Goal: Information Seeking & Learning: Learn about a topic

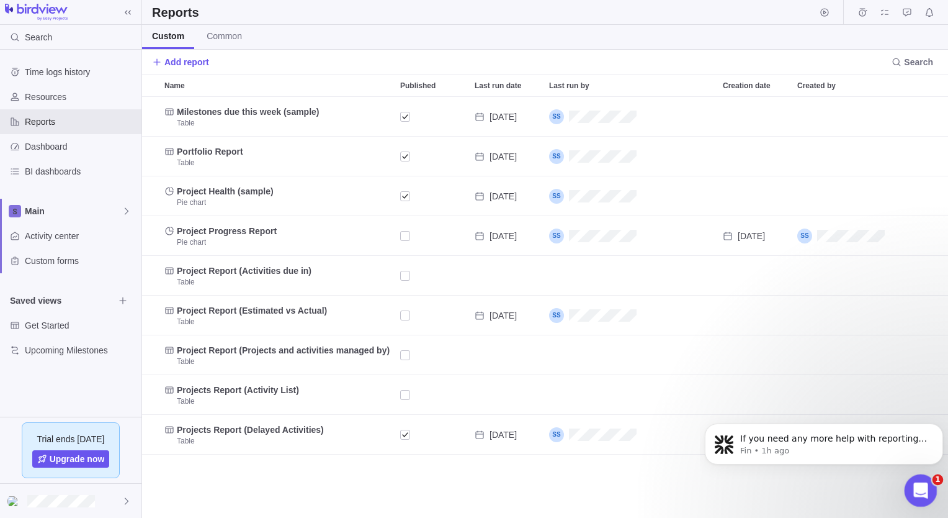
scroll to position [1, 0]
click at [928, 490] on div "Open Intercom Messenger" at bounding box center [919, 488] width 41 height 41
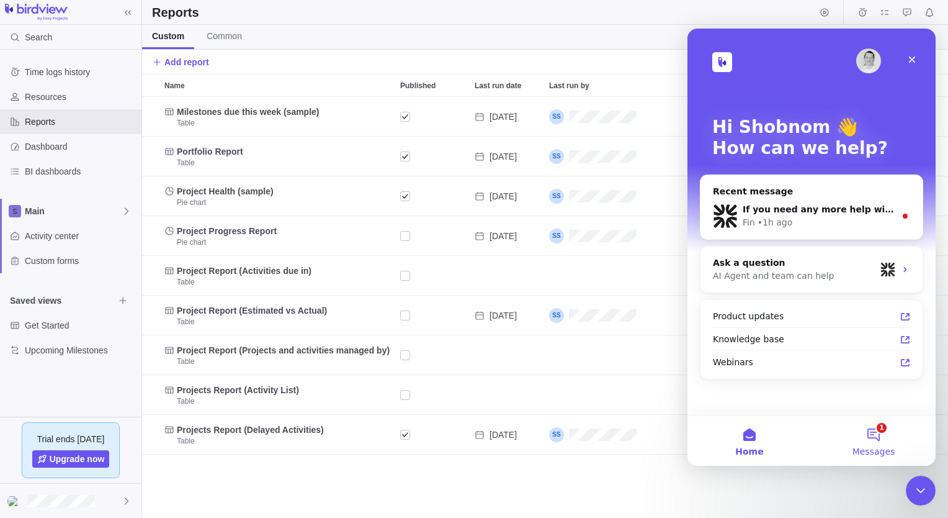
click at [878, 435] on button "1 Messages" at bounding box center [874, 441] width 124 height 50
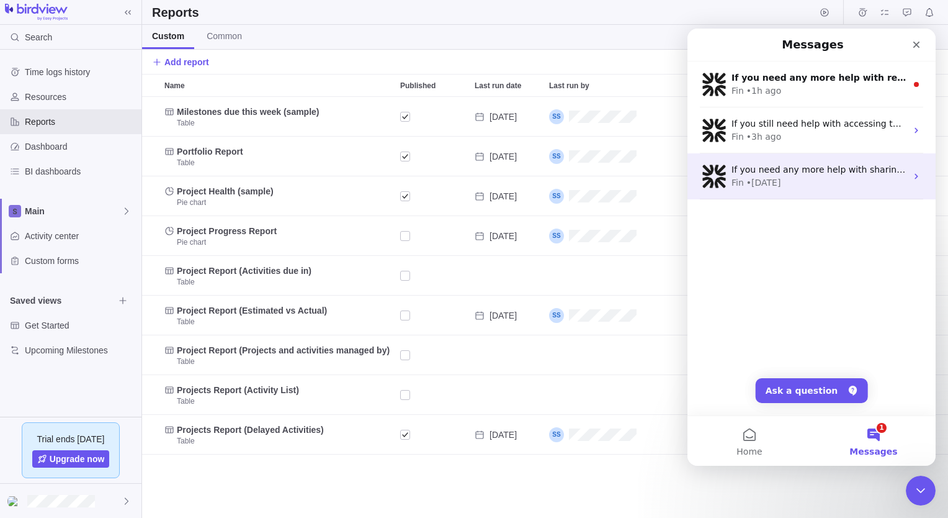
click at [822, 179] on div "Fin • 1d ago" at bounding box center [819, 182] width 175 height 13
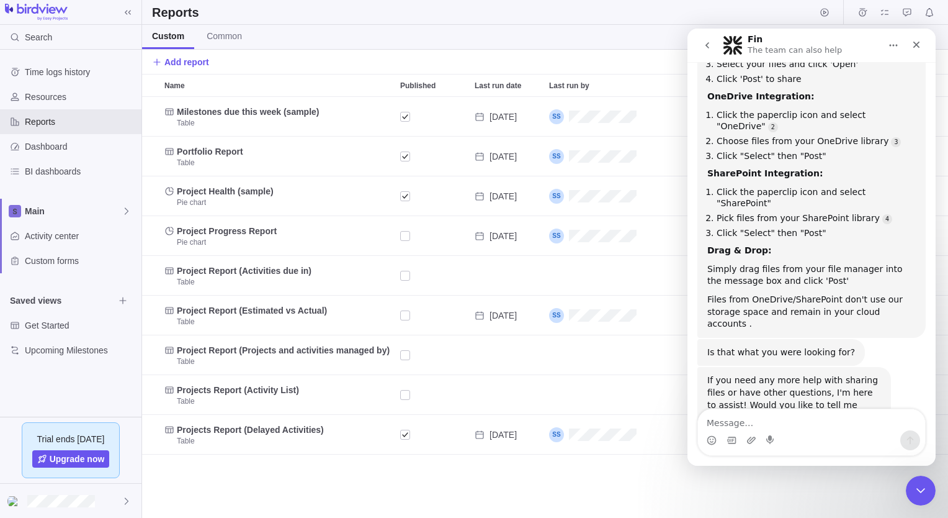
scroll to position [166, 0]
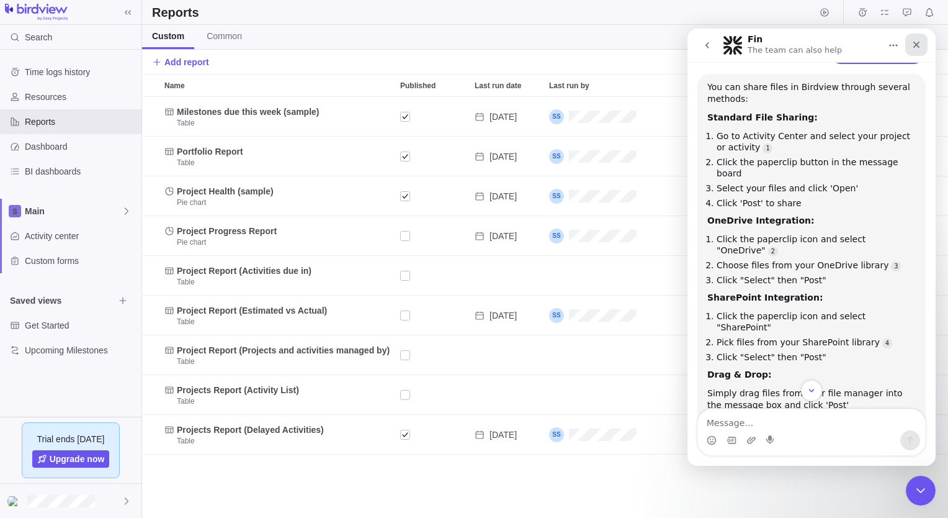
click at [921, 49] on icon "Close" at bounding box center [917, 45] width 10 height 10
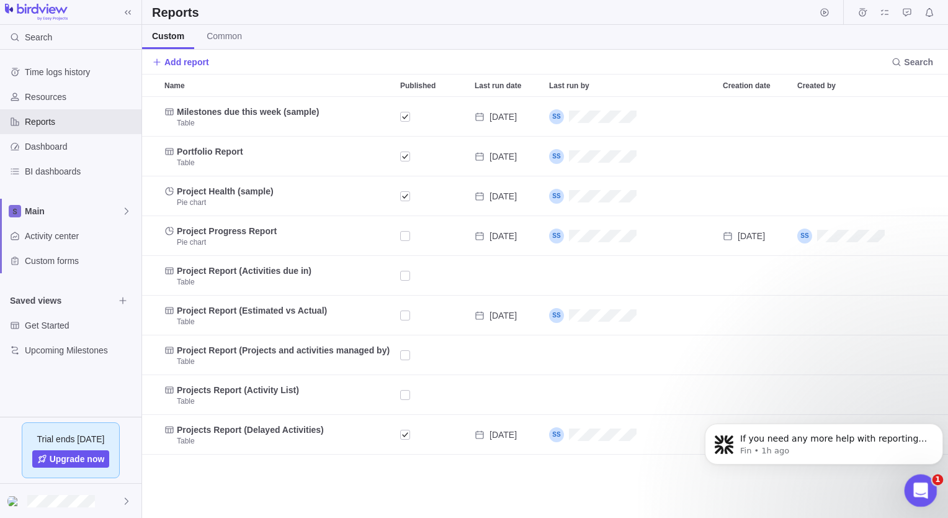
scroll to position [0, 0]
click at [933, 490] on div "Open Intercom Messenger" at bounding box center [919, 488] width 41 height 41
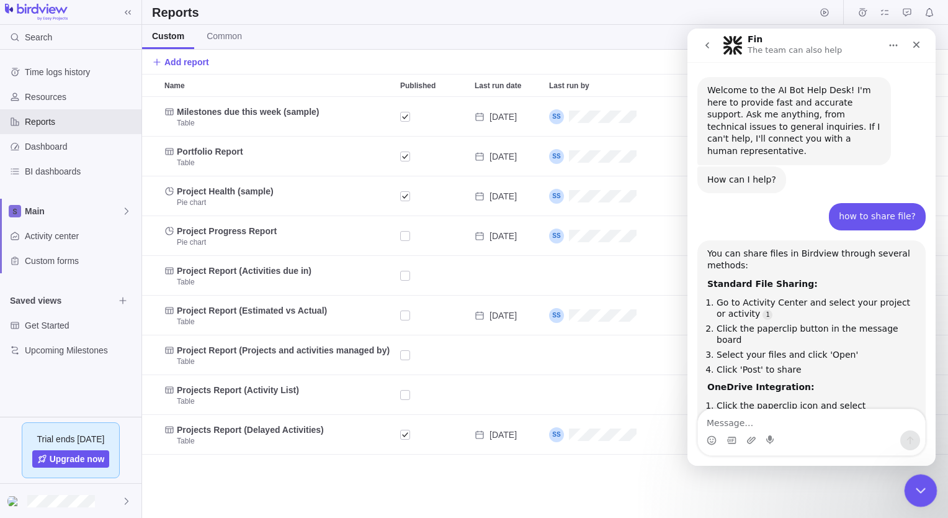
scroll to position [290, 0]
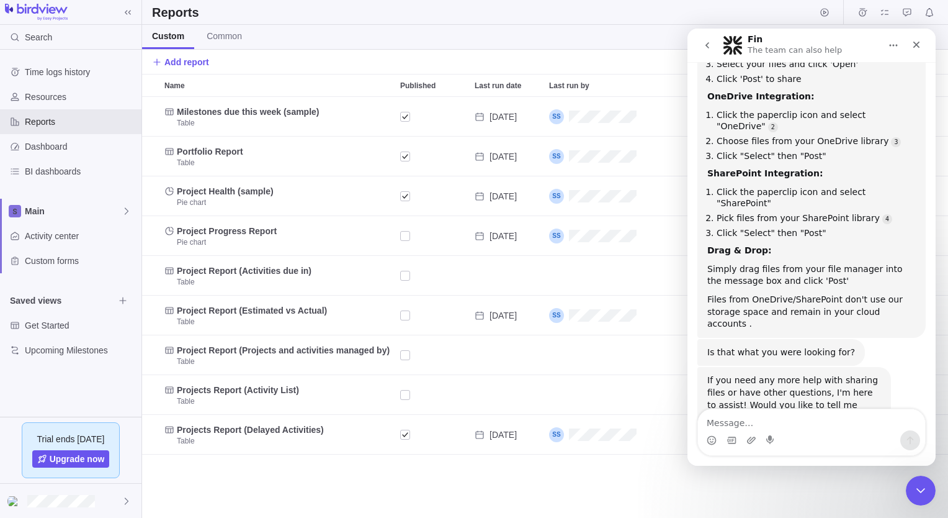
click at [709, 46] on icon "go back" at bounding box center [708, 45] width 10 height 10
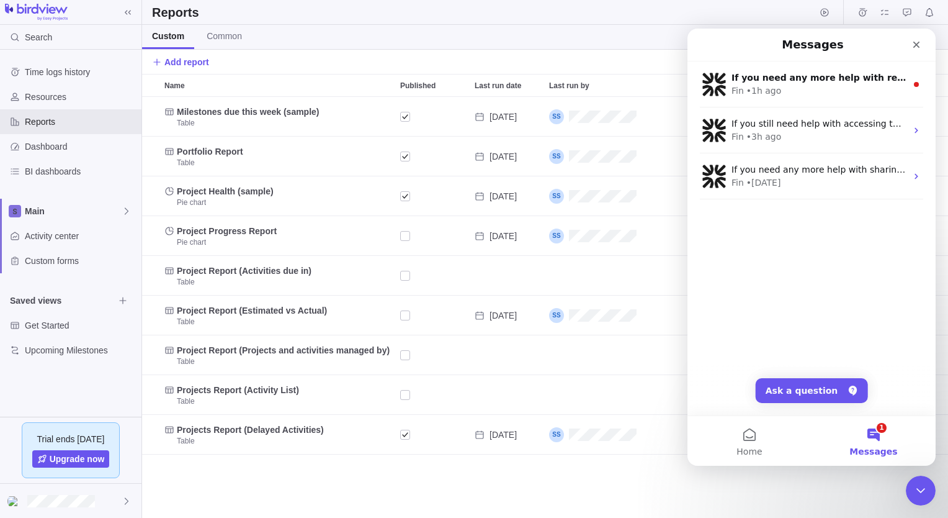
scroll to position [0, 0]
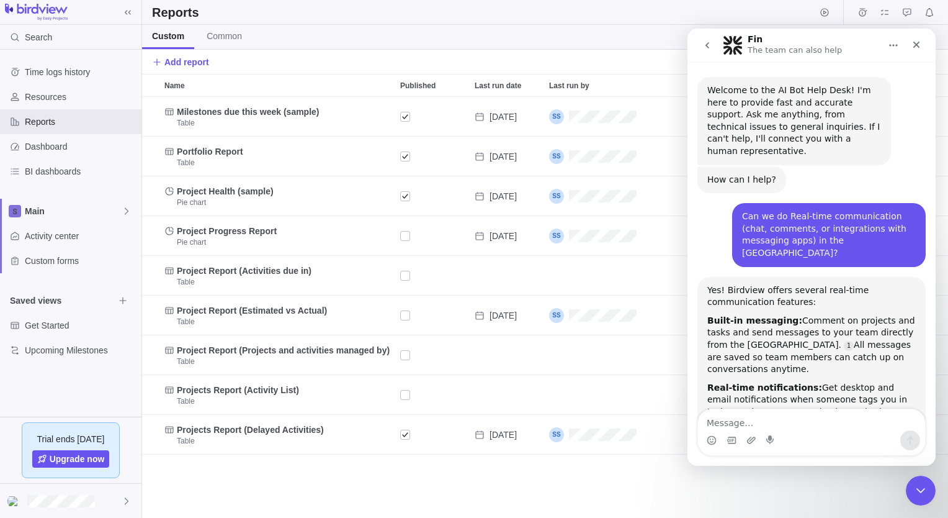
scroll to position [6550, 0]
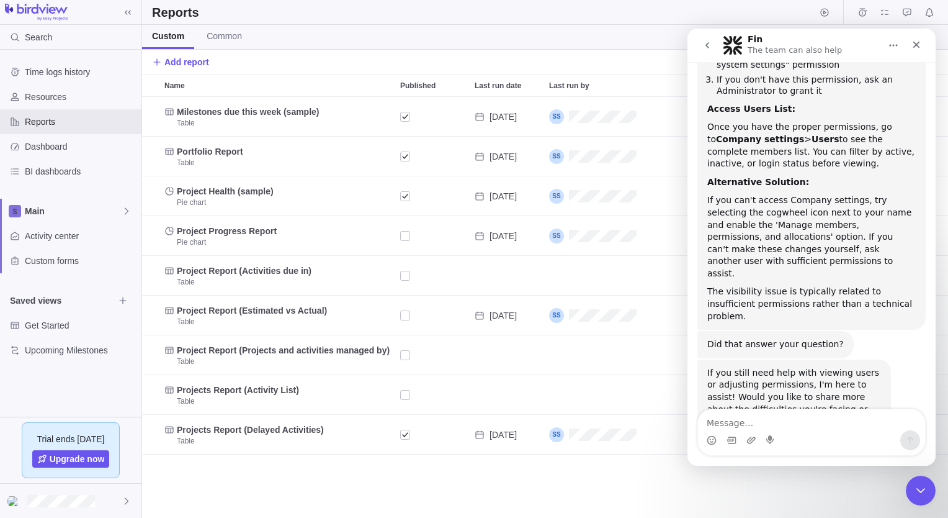
click at [705, 51] on button "go back" at bounding box center [708, 46] width 24 height 24
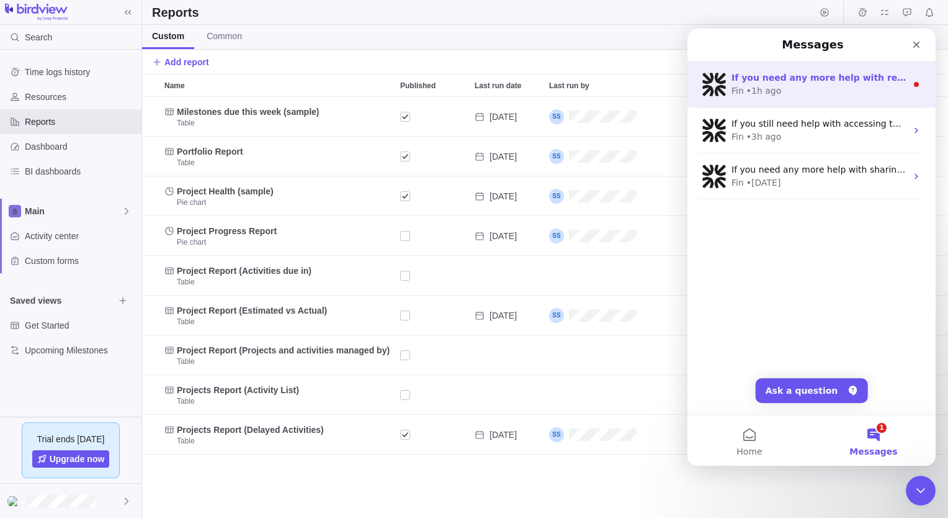
click at [747, 84] on div "• 1h ago" at bounding box center [764, 90] width 35 height 13
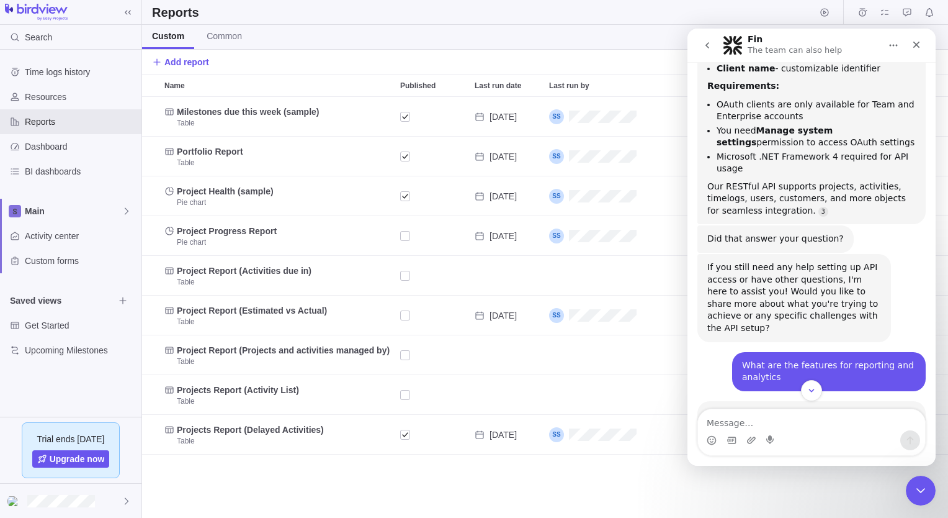
scroll to position [5127, 0]
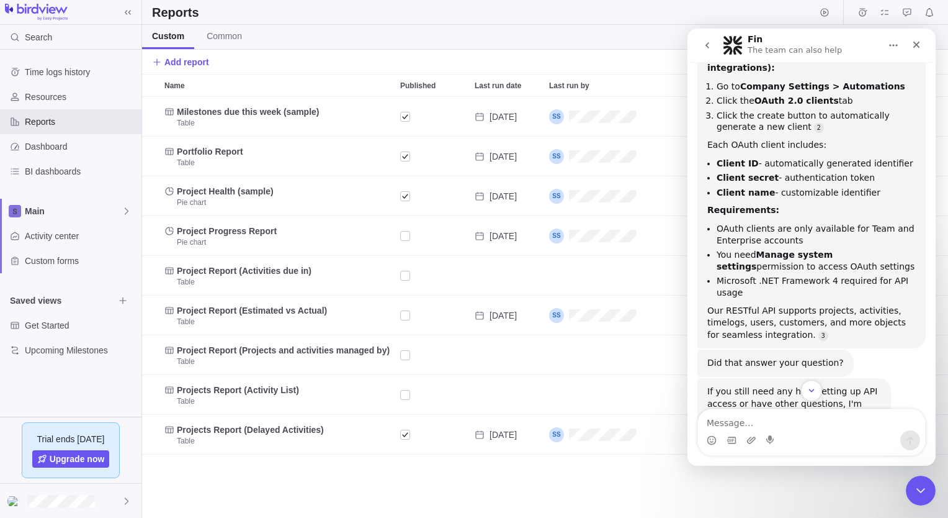
drag, startPoint x: 739, startPoint y: 286, endPoint x: 812, endPoint y: 289, distance: 72.7
drag, startPoint x: 812, startPoint y: 289, endPoint x: 755, endPoint y: 287, distance: 56.5
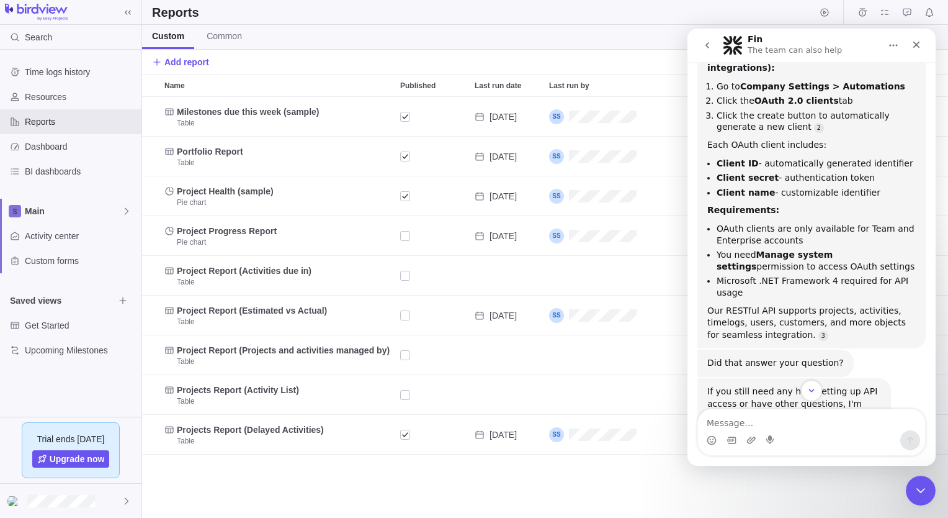
drag, startPoint x: 731, startPoint y: 286, endPoint x: 839, endPoint y: 323, distance: 114.2
copy div "pre-built dashboards or create custom ones to view only the data you need. Get …"
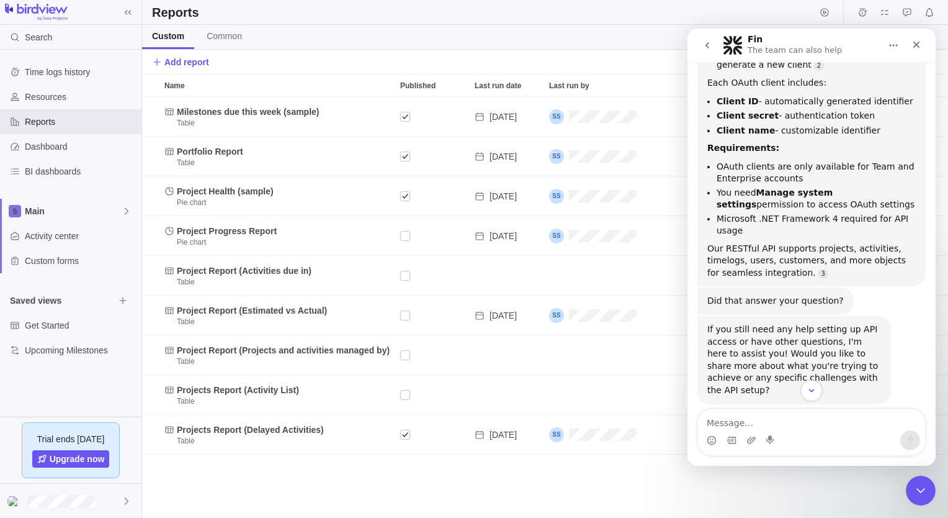
scroll to position [5375, 0]
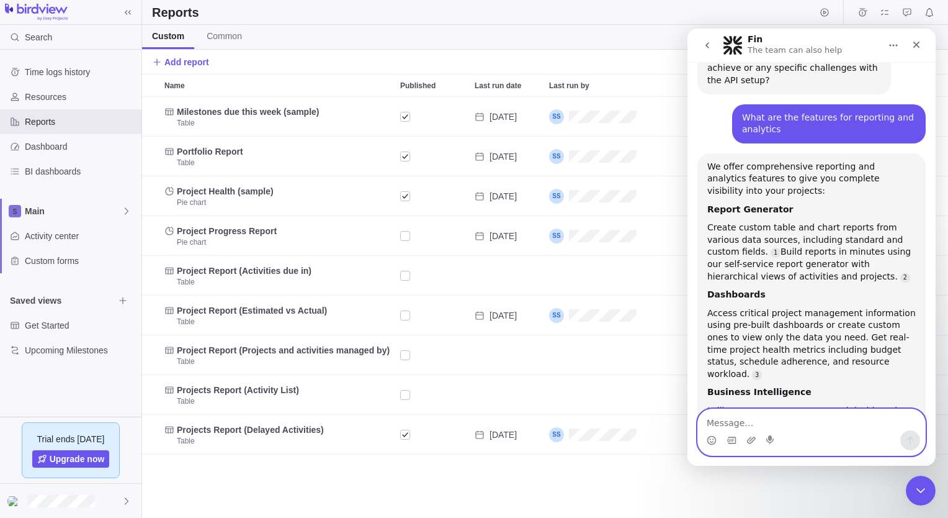
click at [739, 415] on textarea "Message…" at bounding box center [811, 419] width 227 height 21
type textarea "how to create risk register"
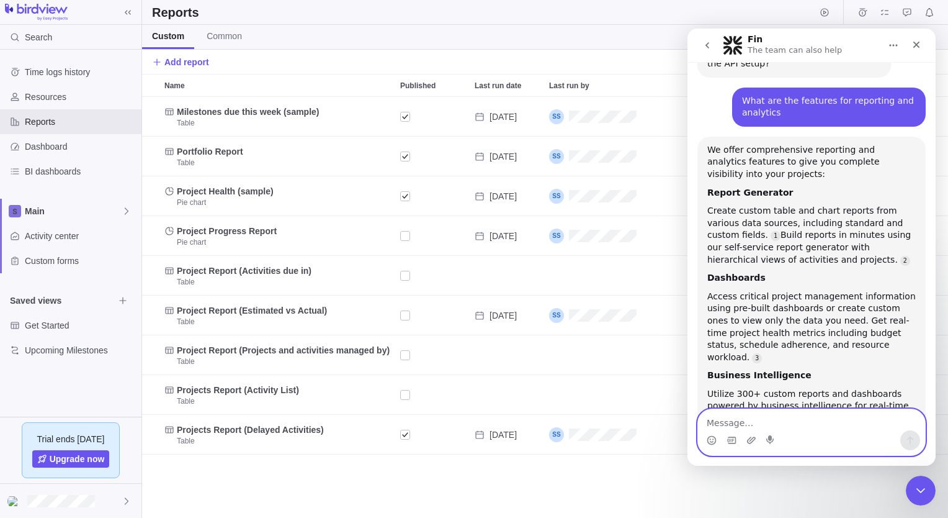
scroll to position [5555, 0]
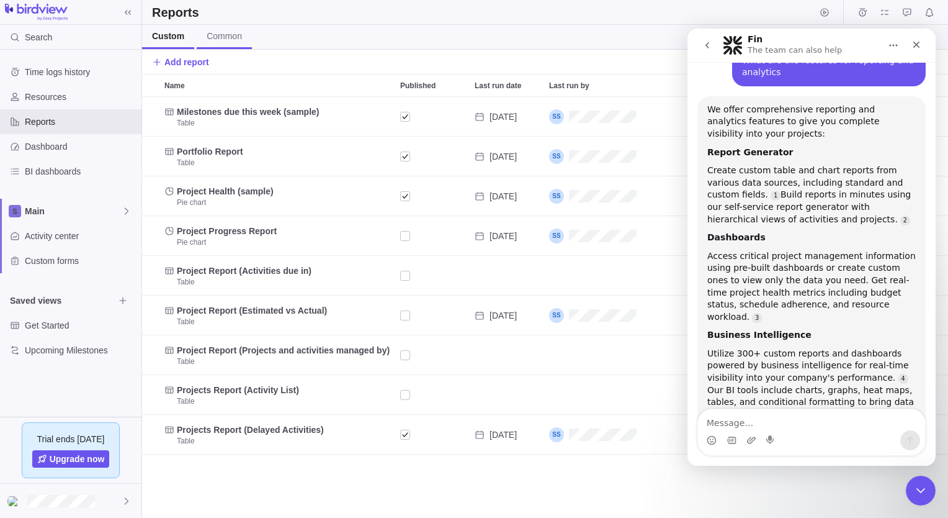
click at [235, 35] on span "Common" at bounding box center [224, 36] width 35 height 12
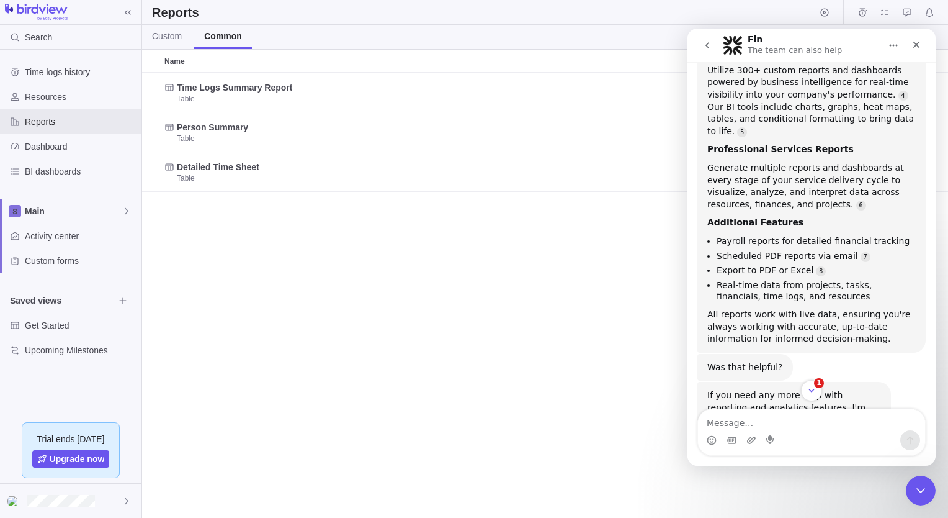
scroll to position [5962, 0]
